Goal: Task Accomplishment & Management: Manage account settings

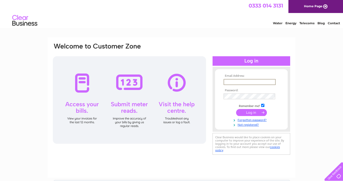
type input "[EMAIL_ADDRESS][DOMAIN_NAME]"
click at [251, 112] on input "submit" at bounding box center [251, 112] width 31 height 7
click at [250, 112] on input "submit" at bounding box center [251, 112] width 31 height 7
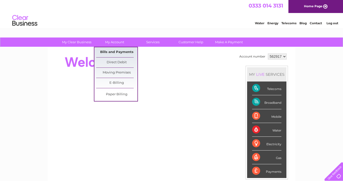
click at [113, 52] on link "Bills and Payments" at bounding box center [116, 52] width 41 height 10
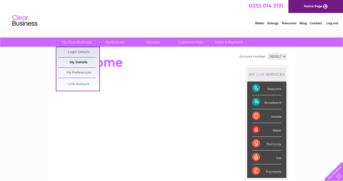
click at [78, 63] on link "My Details" at bounding box center [78, 63] width 41 height 10
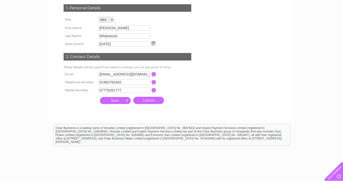
scroll to position [78, 0]
click at [118, 101] on input "submit" at bounding box center [115, 100] width 31 height 7
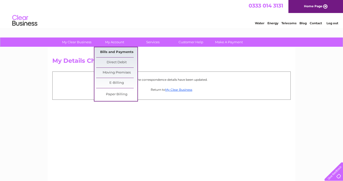
click at [115, 51] on link "Bills and Payments" at bounding box center [116, 52] width 41 height 10
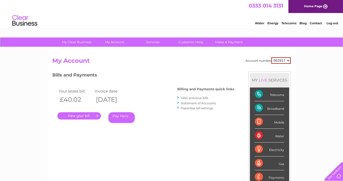
click at [80, 115] on link "." at bounding box center [79, 115] width 44 height 7
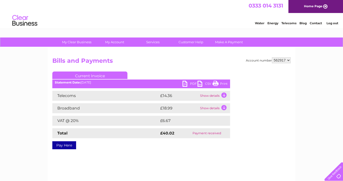
click at [185, 84] on link "PDF" at bounding box center [189, 84] width 15 height 7
